Goal: Navigation & Orientation: Find specific page/section

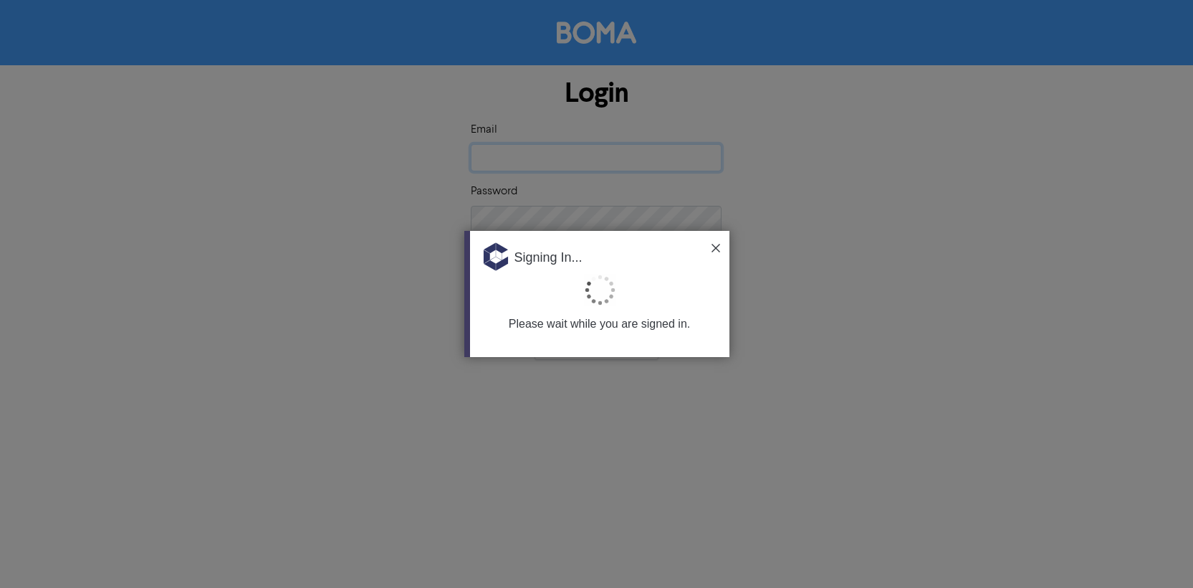
type input "[EMAIL_ADDRESS][DOMAIN_NAME]"
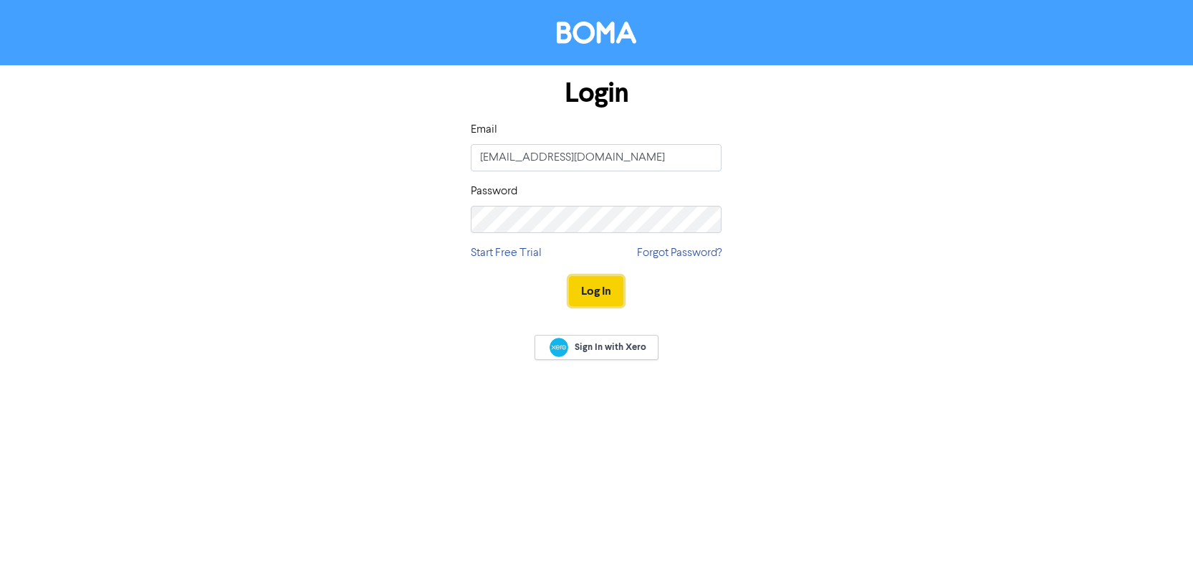
click at [596, 290] on button "Log In" at bounding box center [596, 291] width 54 height 30
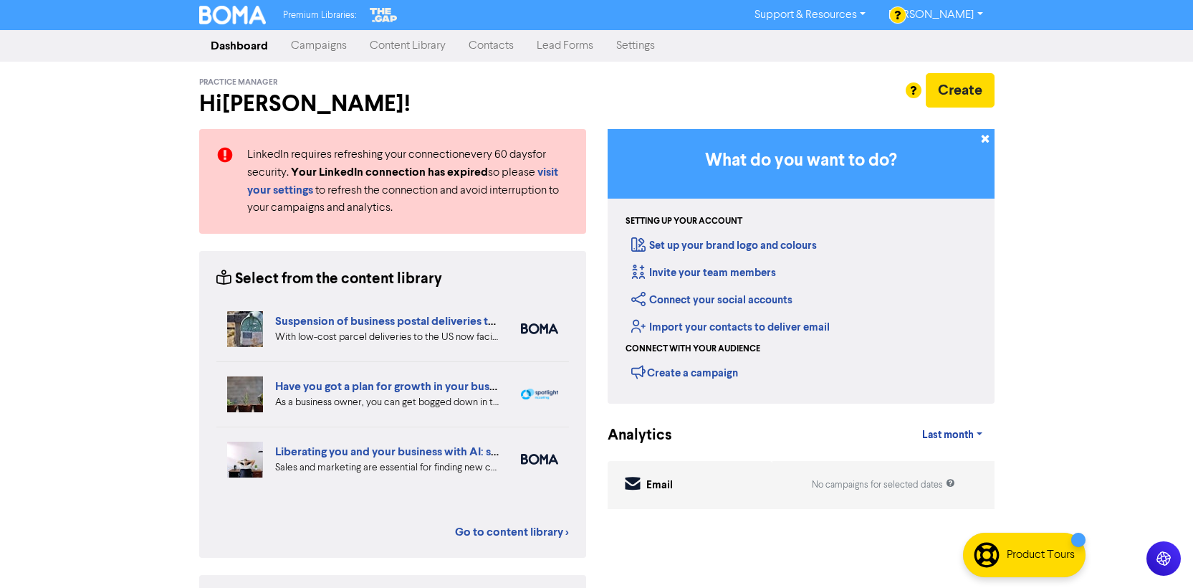
click at [388, 44] on link "Content Library" at bounding box center [407, 46] width 99 height 29
